Goal: Transaction & Acquisition: Purchase product/service

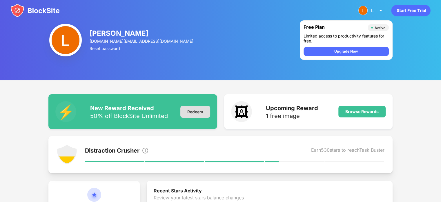
click at [203, 113] on div "Redeem" at bounding box center [195, 112] width 30 height 12
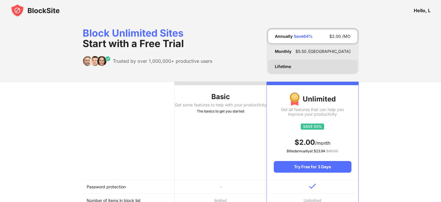
click at [284, 63] on div "Lifetime" at bounding box center [313, 66] width 90 height 14
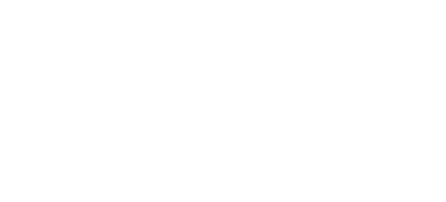
click at [242, 2] on html at bounding box center [223, 1] width 446 height 2
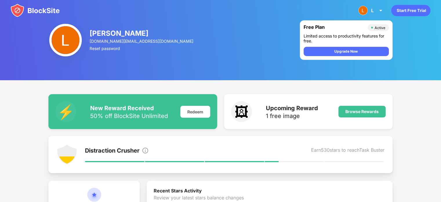
click at [225, 12] on img at bounding box center [380, 10] width 7 height 7
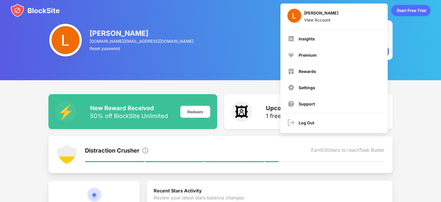
click at [63, 147] on img at bounding box center [67, 154] width 21 height 21
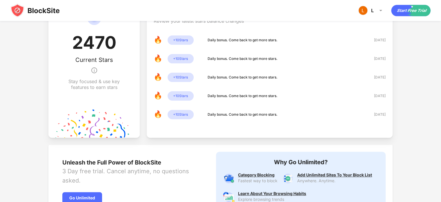
scroll to position [252, 0]
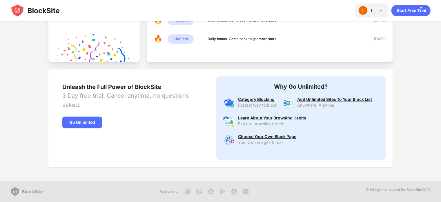
click at [225, 15] on div "L L Stone View Account Insights Premium Rewards Settings Support Log Out" at bounding box center [371, 10] width 33 height 14
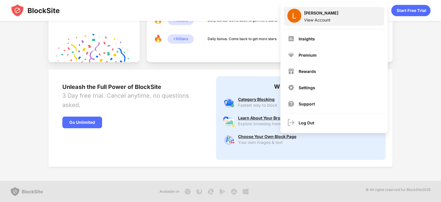
click at [225, 21] on div "View Account" at bounding box center [321, 19] width 34 height 5
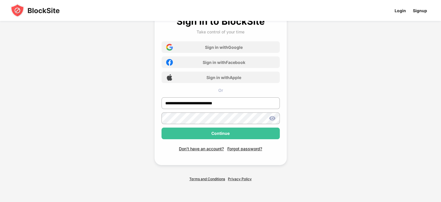
scroll to position [19, 0]
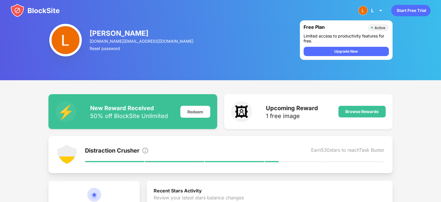
click at [339, 53] on div "Upgrade Now" at bounding box center [345, 51] width 23 height 6
click at [46, 12] on img at bounding box center [34, 10] width 49 height 14
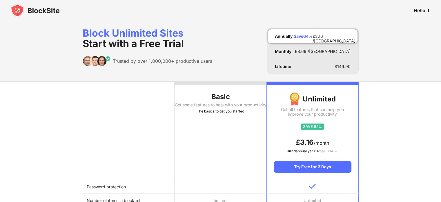
click at [339, 53] on div "£ 8.69 /MO" at bounding box center [323, 51] width 56 height 5
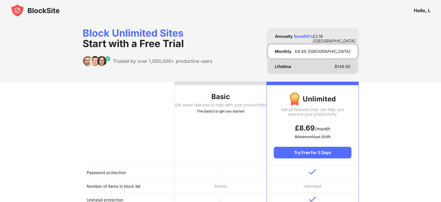
click at [336, 64] on div "Lifetime $ 149.90" at bounding box center [313, 66] width 90 height 14
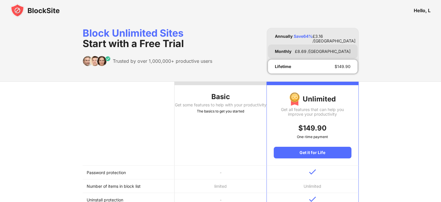
click at [329, 46] on div "Monthly £ 8.69 /MO" at bounding box center [313, 51] width 90 height 14
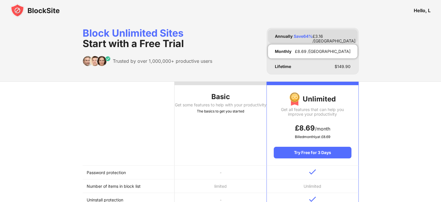
click at [324, 31] on div "Annually Save 64 % £ 3.16 /MO" at bounding box center [313, 36] width 90 height 14
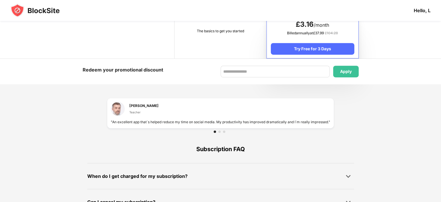
scroll to position [348, 0]
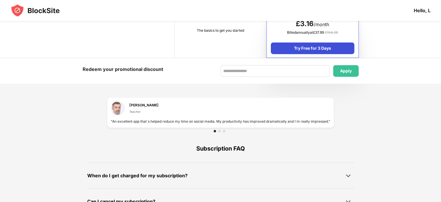
click at [312, 46] on div "Try Free for 3 Days" at bounding box center [312, 48] width 83 height 12
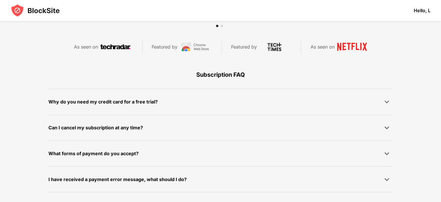
scroll to position [370, 0]
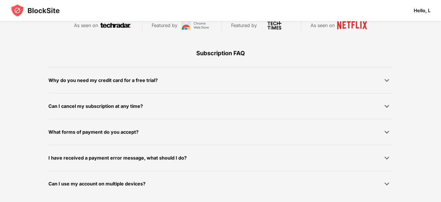
click at [312, 46] on div "Subscription FAQ" at bounding box center [220, 53] width 344 height 28
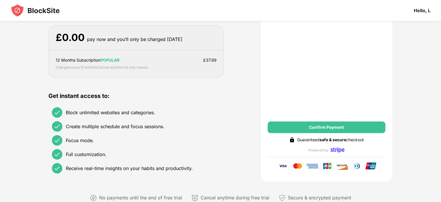
scroll to position [0, 0]
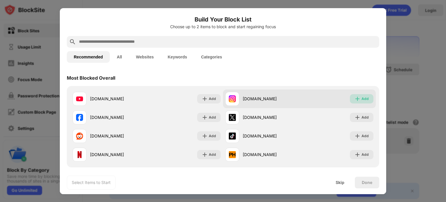
click at [361, 99] on div "Add" at bounding box center [364, 99] width 7 height 6
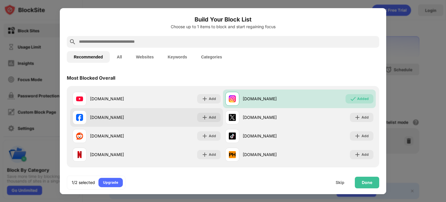
click at [204, 111] on div "facebook.com Add" at bounding box center [146, 117] width 153 height 19
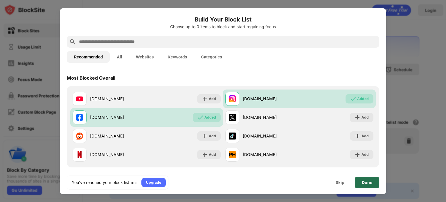
click at [360, 185] on div "Done" at bounding box center [366, 182] width 24 height 12
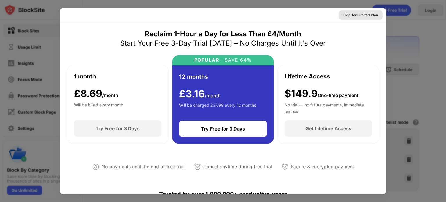
click at [357, 13] on div "Skip for Limited Plan" at bounding box center [360, 15] width 35 height 6
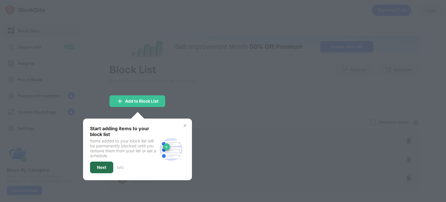
click at [106, 164] on div "Next" at bounding box center [101, 167] width 23 height 12
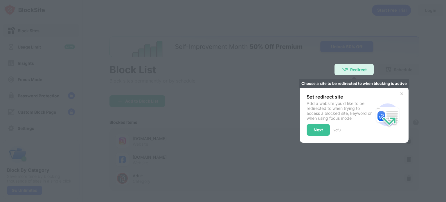
click at [342, 72] on img at bounding box center [344, 69] width 7 height 7
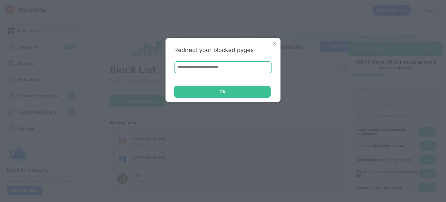
click at [261, 64] on input at bounding box center [222, 67] width 97 height 12
type input "**********"
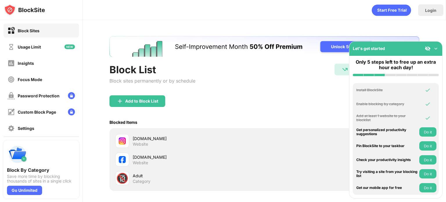
click at [434, 50] on img at bounding box center [435, 49] width 6 height 6
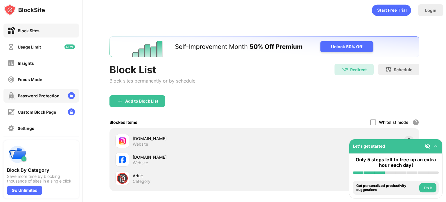
click at [39, 100] on div "Password Protection" at bounding box center [40, 95] width 75 height 14
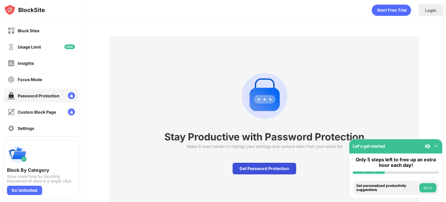
click at [247, 167] on div "Get Password Protection" at bounding box center [264, 168] width 64 height 12
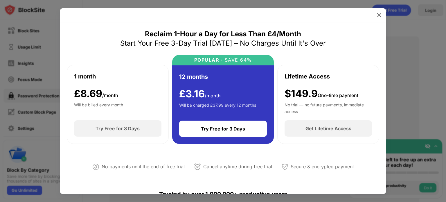
scroll to position [150, 0]
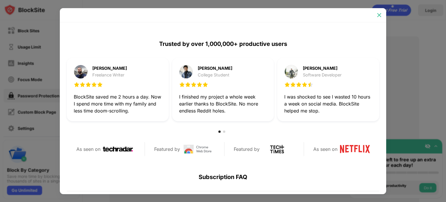
click at [375, 12] on div at bounding box center [378, 14] width 9 height 9
